Goal: Task Accomplishment & Management: Use online tool/utility

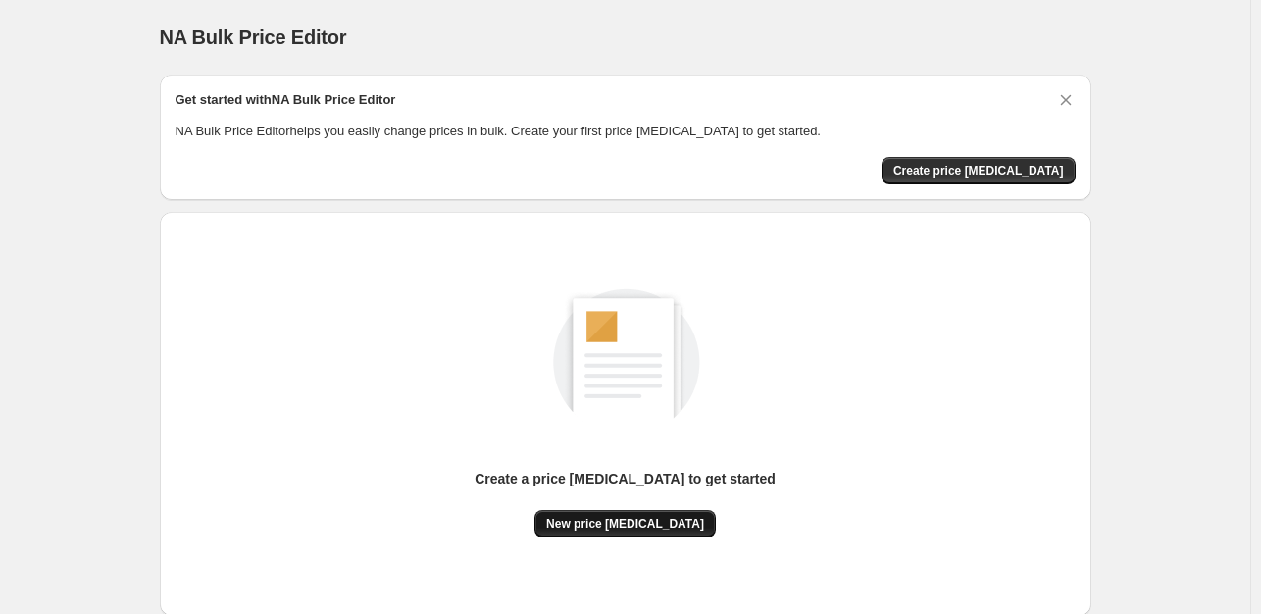
click at [639, 516] on span "New price [MEDICAL_DATA]" at bounding box center [625, 524] width 158 height 16
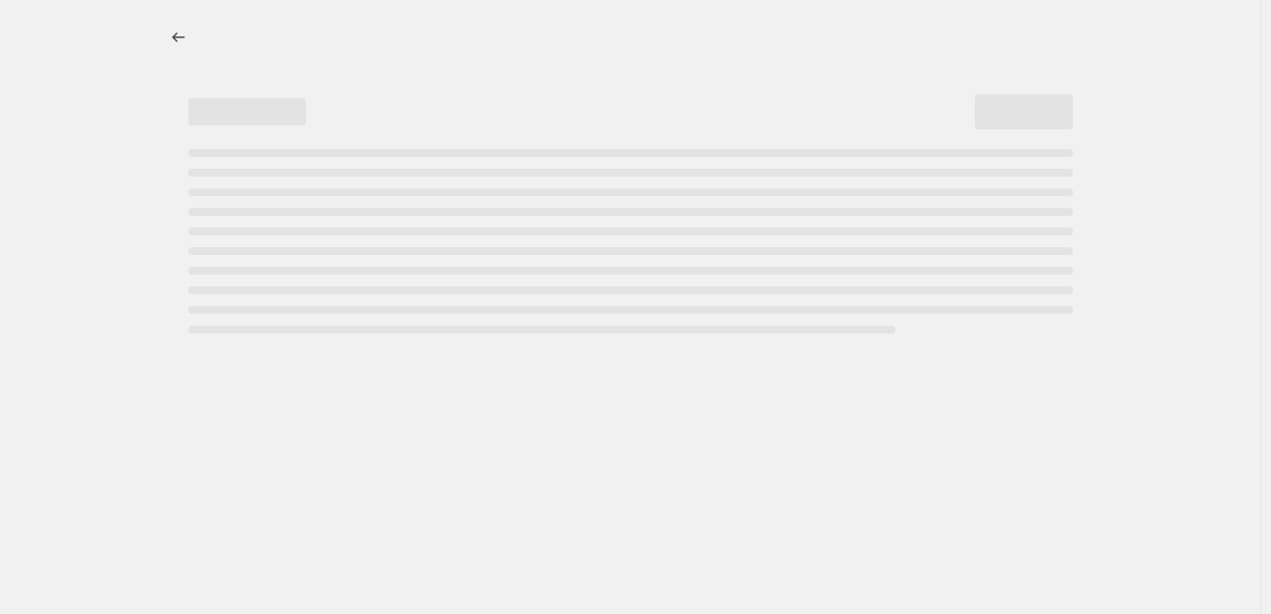
select select "percentage"
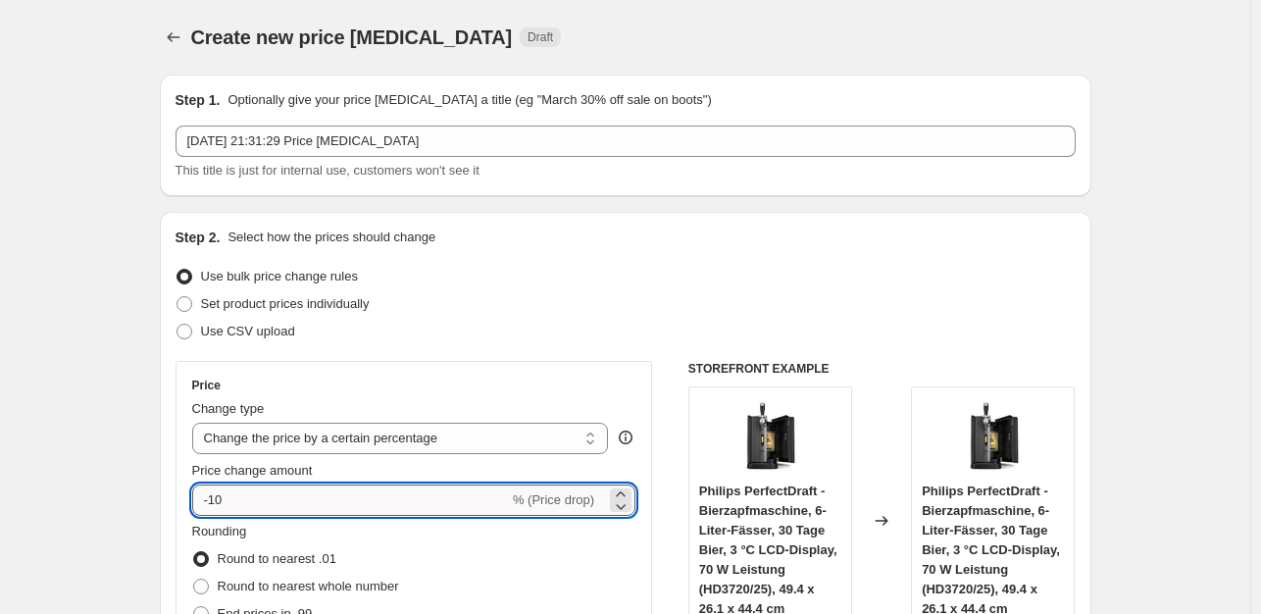
drag, startPoint x: 257, startPoint y: 502, endPoint x: 268, endPoint y: 503, distance: 10.8
click at [259, 502] on input "-10" at bounding box center [350, 499] width 317 height 31
type input "-1"
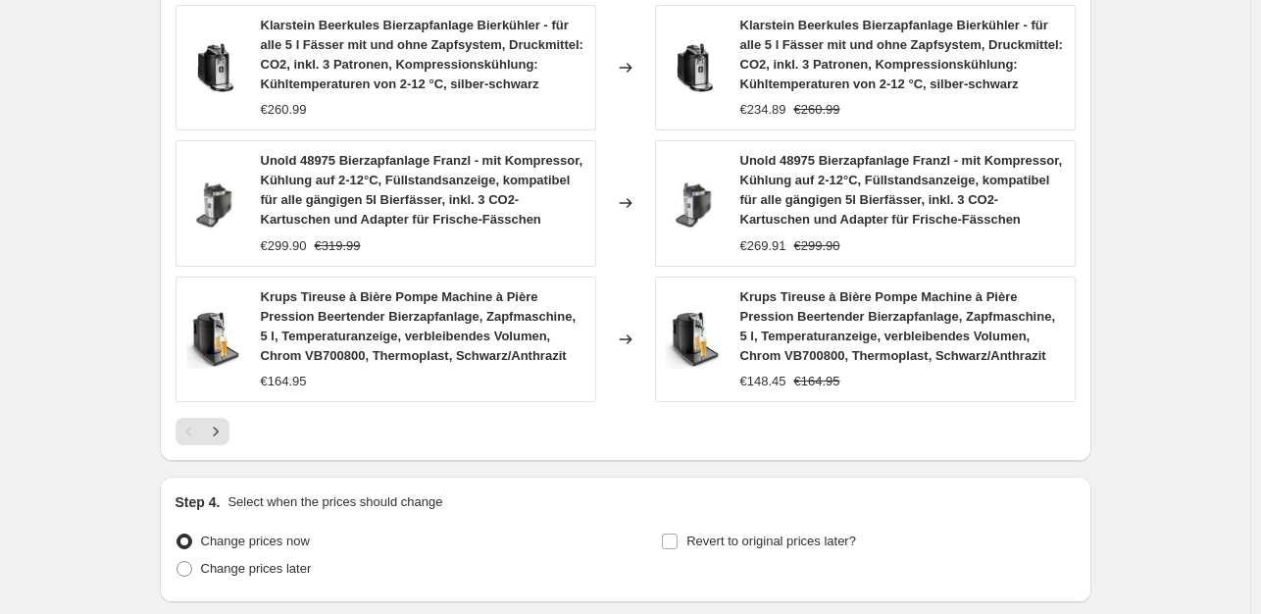
scroll to position [1534, 0]
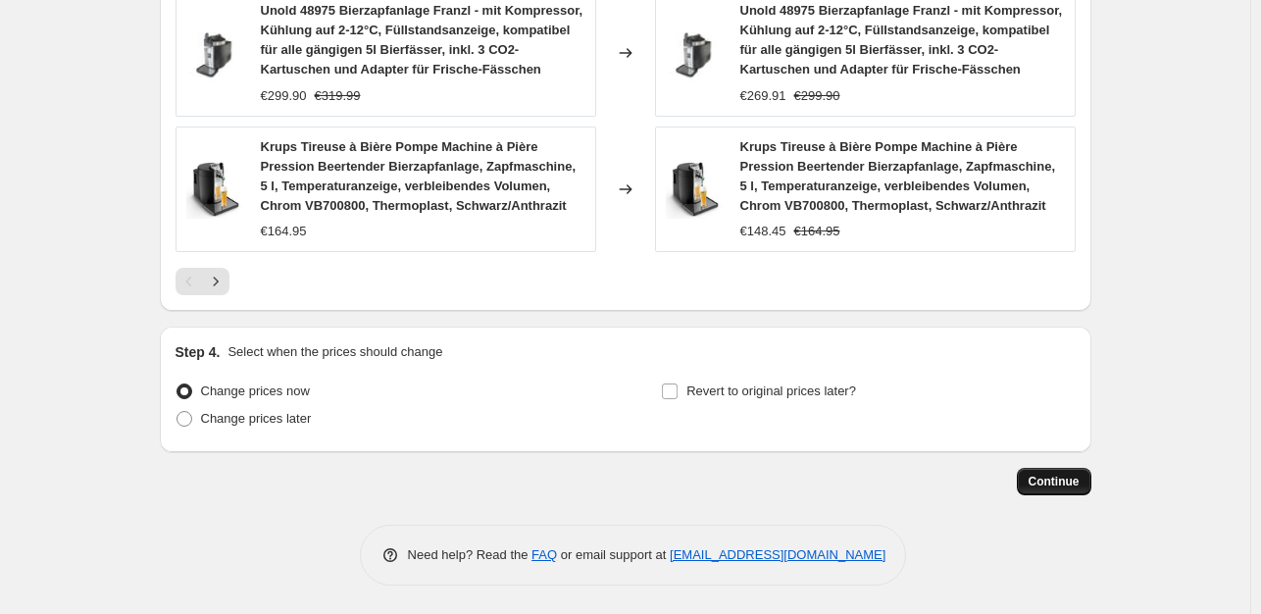
type input "-35"
click at [1055, 477] on span "Continue" at bounding box center [1054, 482] width 51 height 16
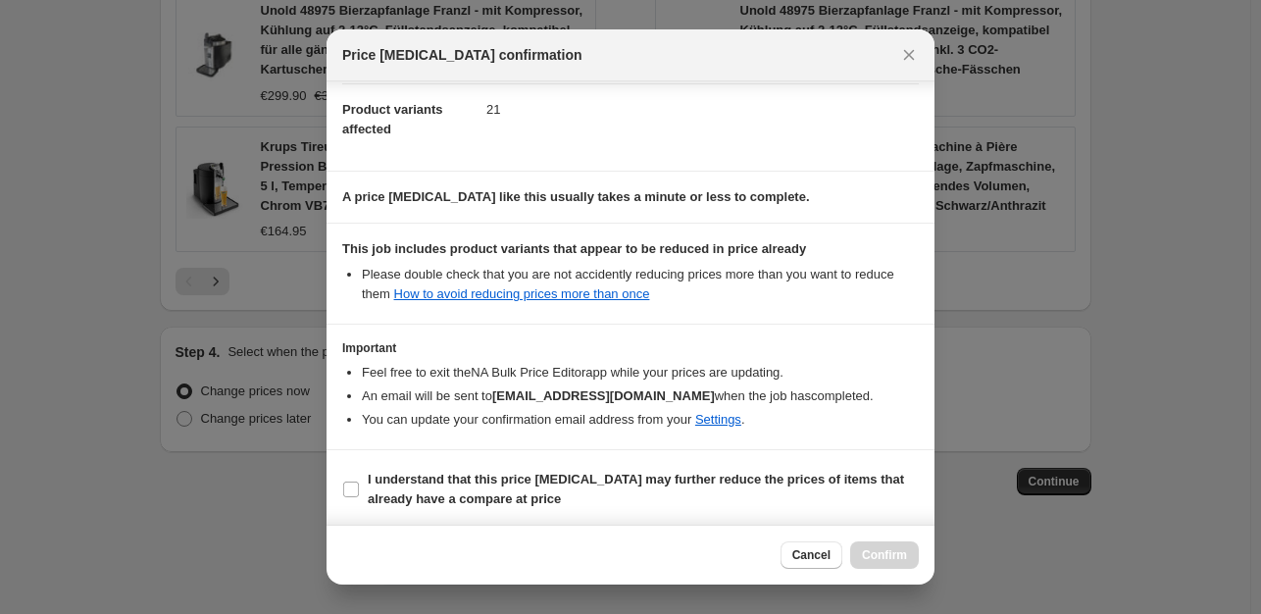
scroll to position [210, 0]
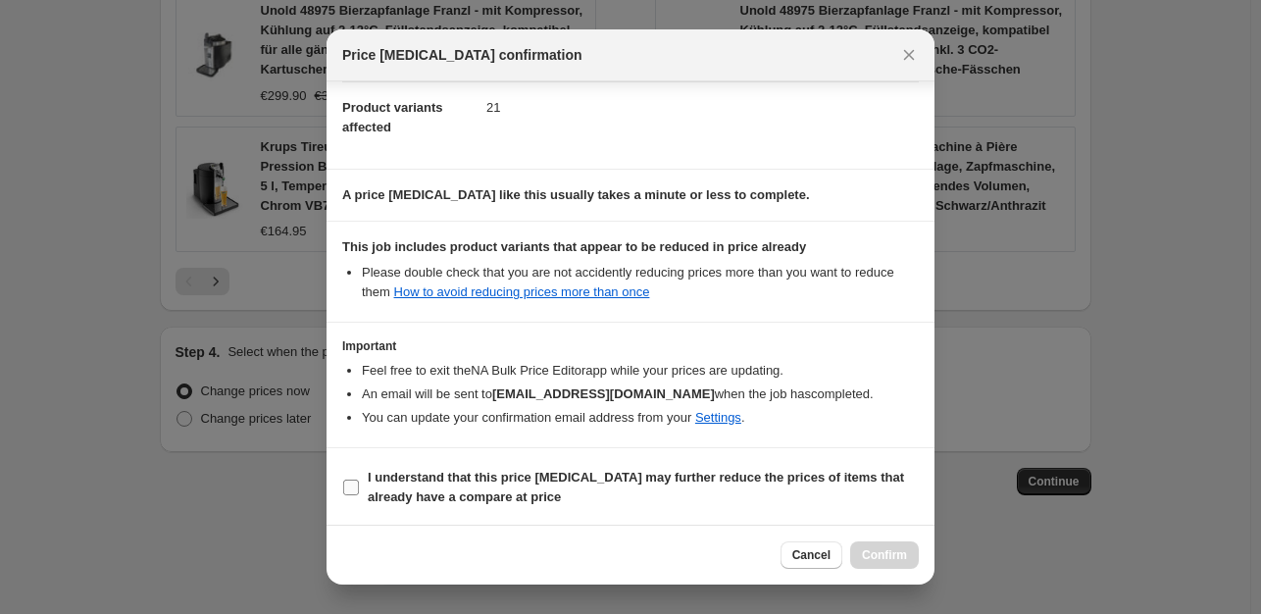
click at [350, 487] on input "I understand that this price [MEDICAL_DATA] may further reduce the prices of it…" at bounding box center [351, 488] width 16 height 16
checkbox input "true"
click at [895, 558] on span "Confirm" at bounding box center [884, 555] width 45 height 16
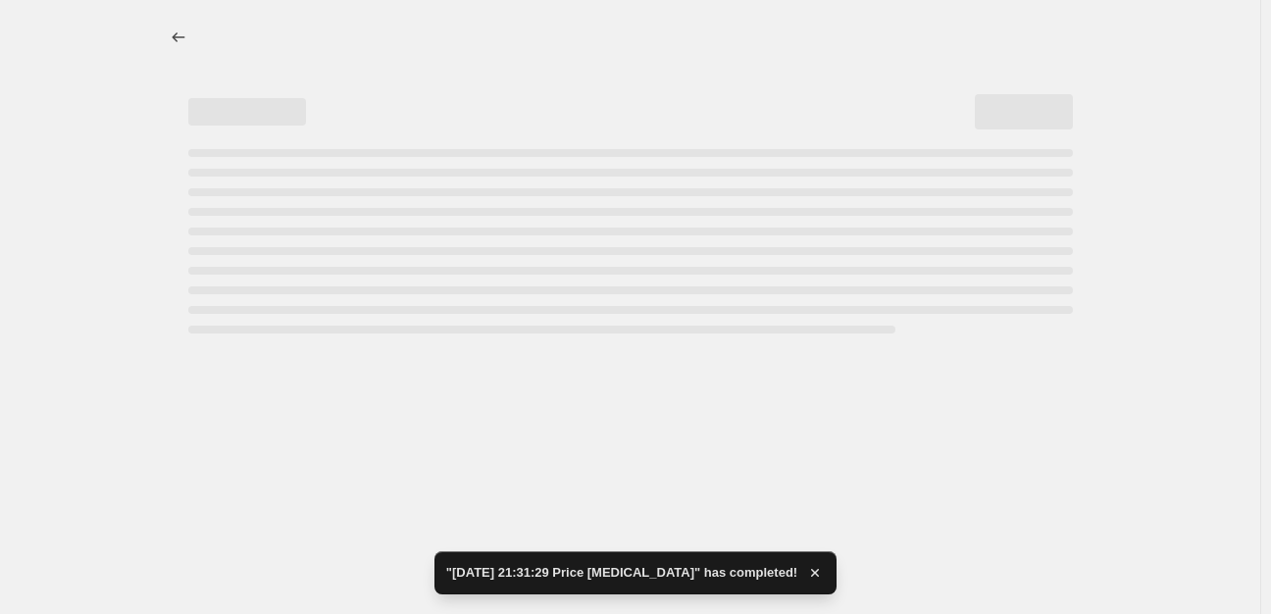
select select "percentage"
